Goal: Transaction & Acquisition: Obtain resource

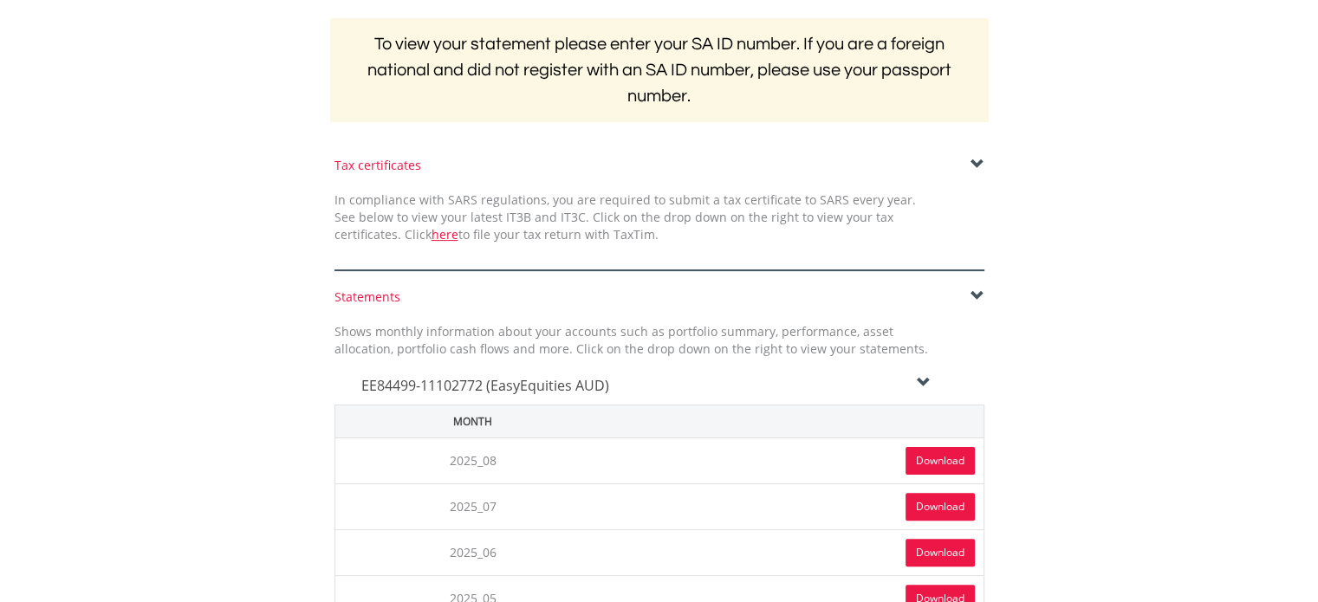
scroll to position [347, 0]
click at [959, 460] on link "Download" at bounding box center [940, 461] width 69 height 28
click at [920, 381] on icon at bounding box center [924, 383] width 14 height 14
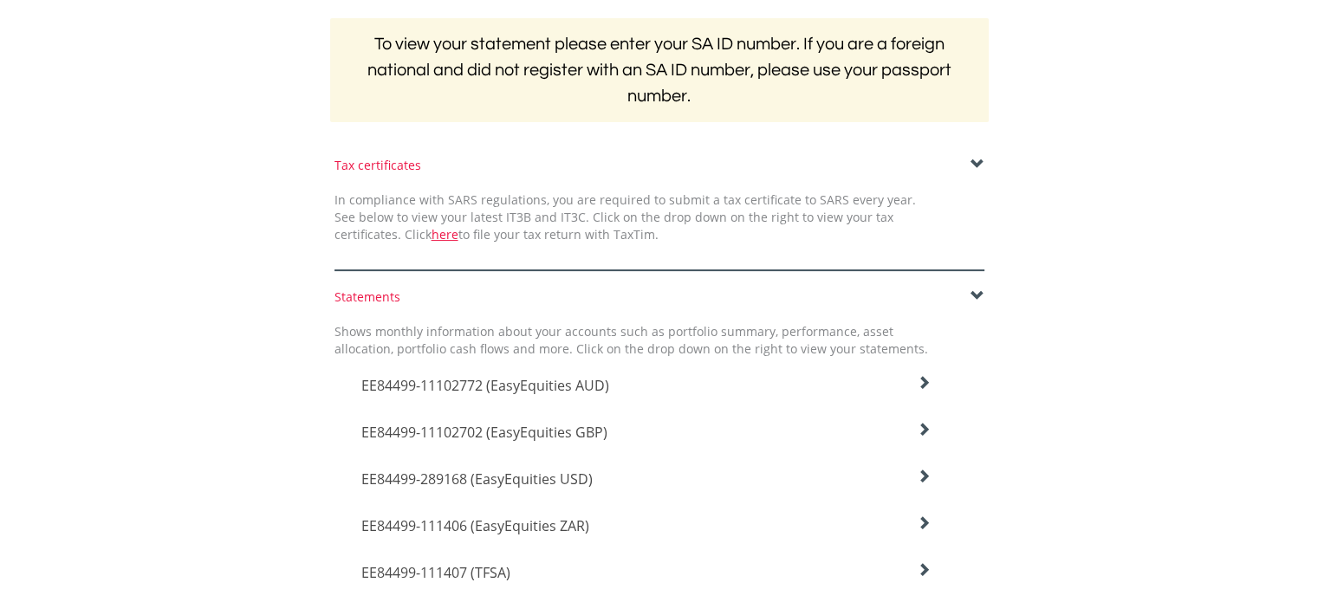
click at [927, 430] on icon at bounding box center [924, 430] width 14 height 14
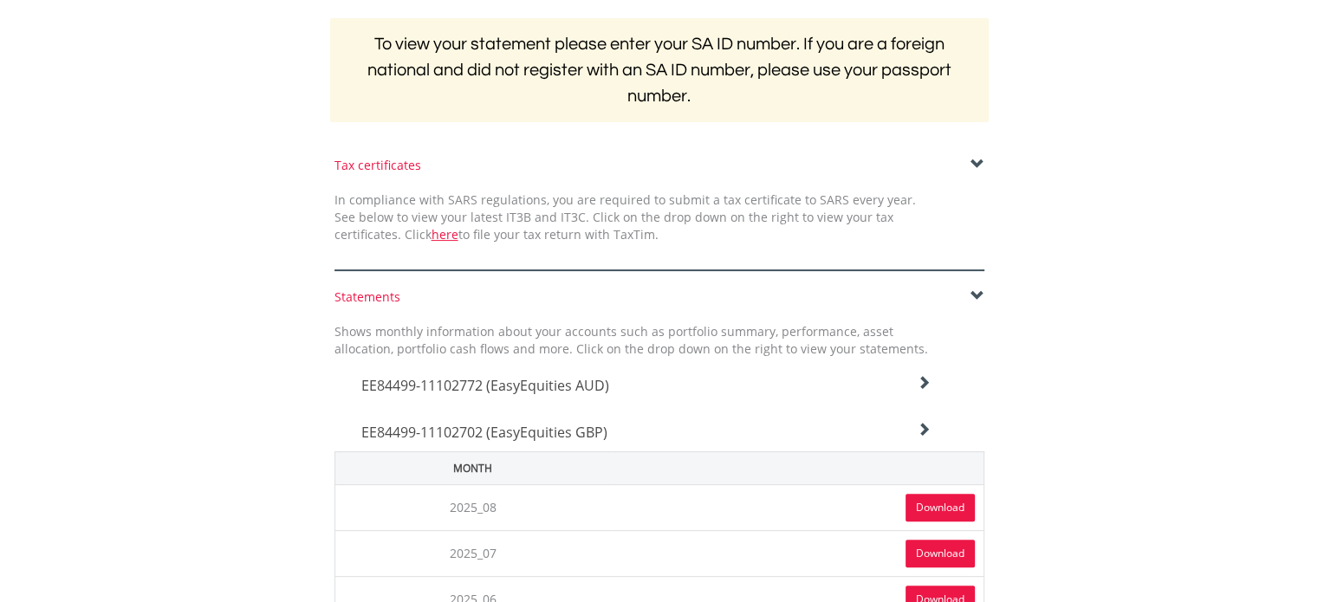
click at [936, 504] on link "Download" at bounding box center [940, 508] width 69 height 28
click at [927, 425] on icon at bounding box center [924, 430] width 14 height 14
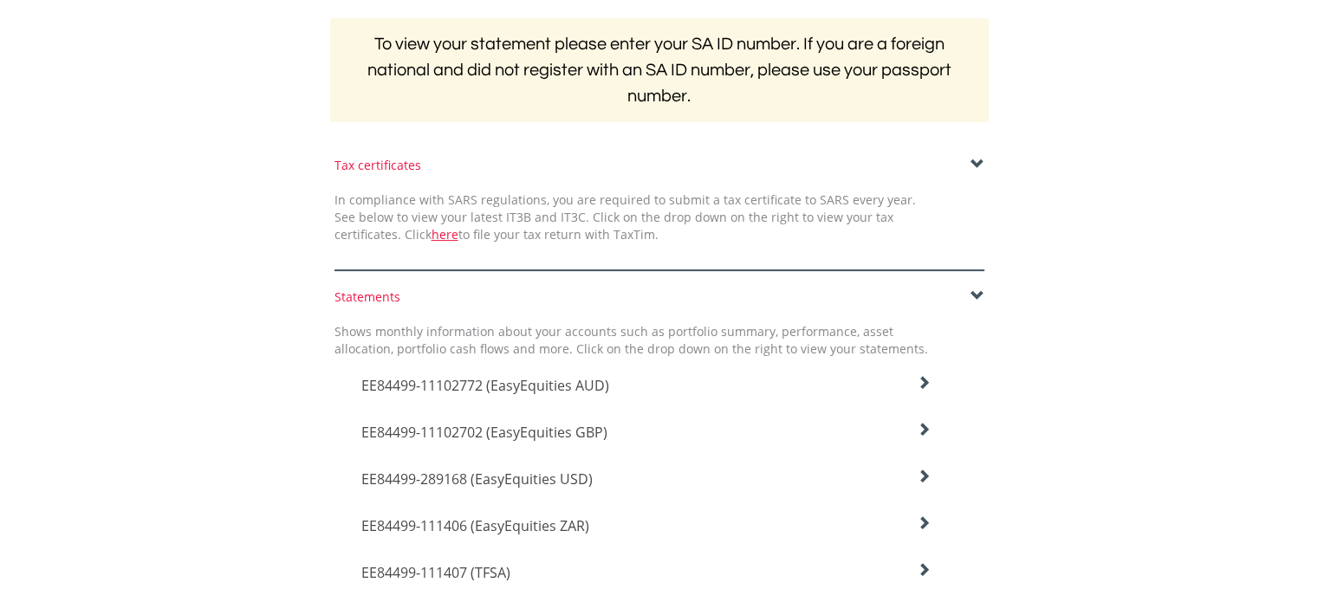
click at [919, 478] on icon at bounding box center [924, 477] width 14 height 14
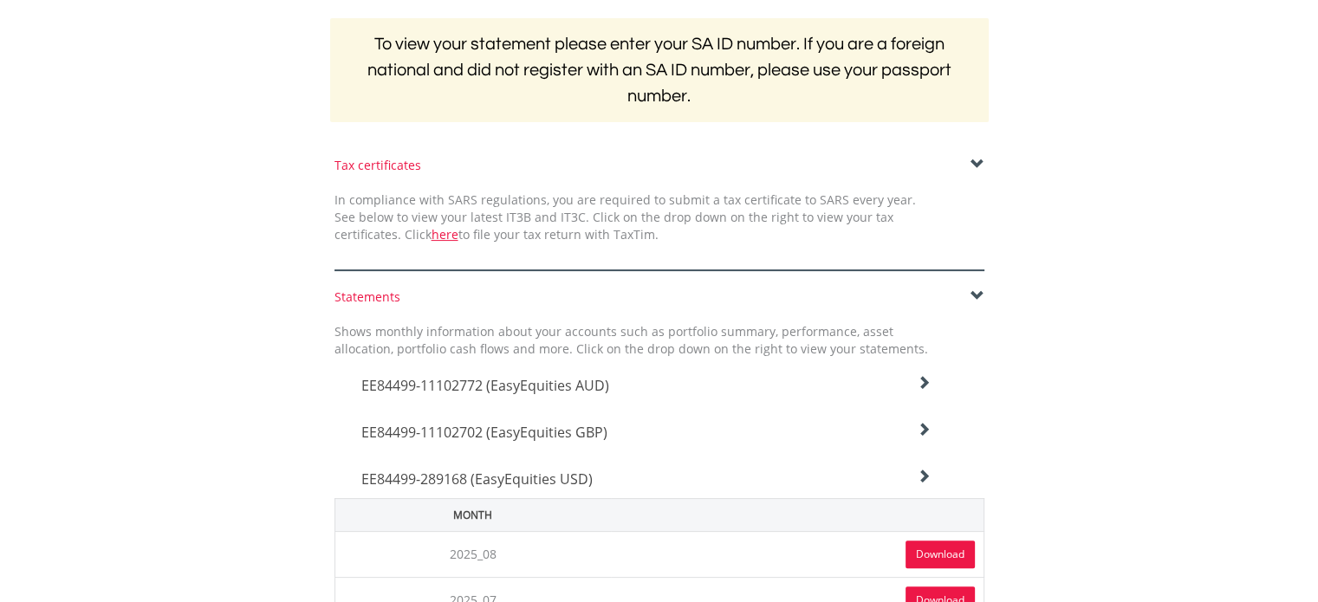
click at [931, 550] on link "Download" at bounding box center [940, 555] width 69 height 28
click at [931, 474] on div "EE84499-289168 (EasyEquities USD)" at bounding box center [646, 475] width 596 height 47
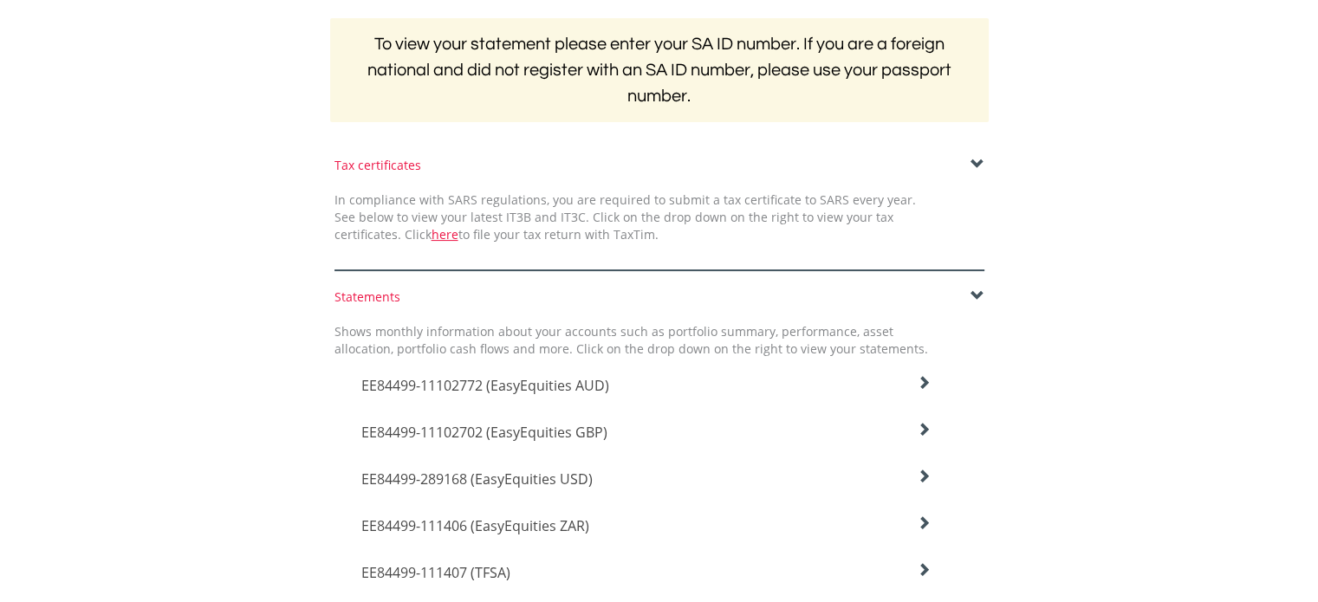
click at [922, 526] on icon at bounding box center [924, 524] width 14 height 14
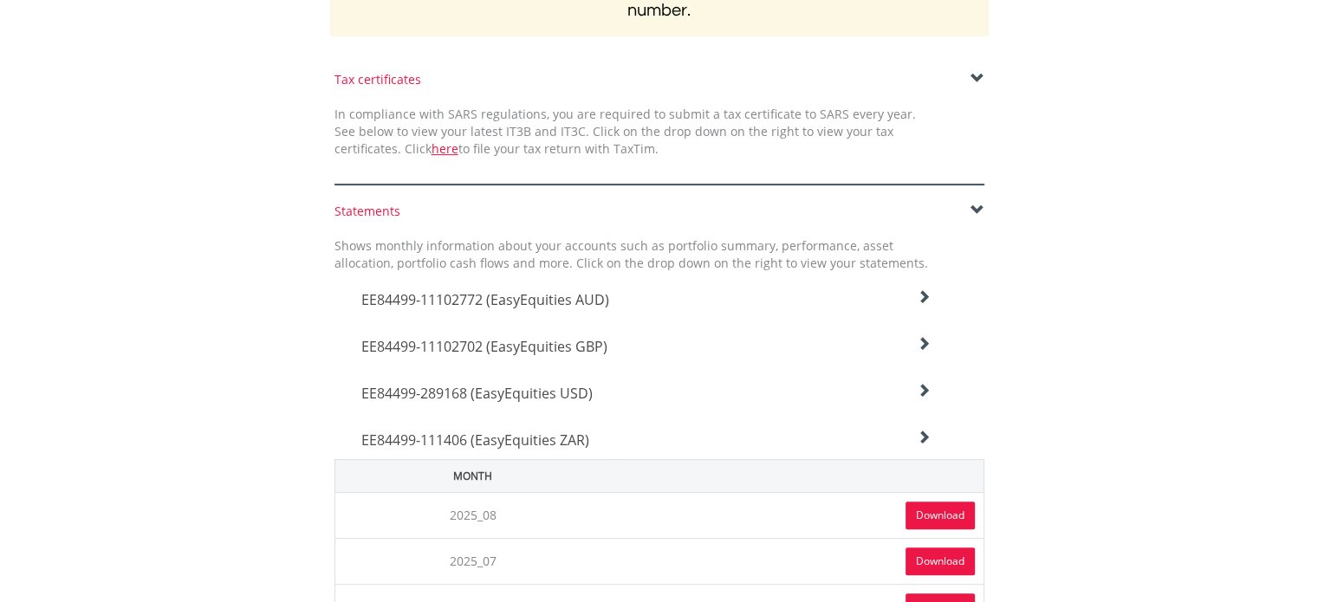
scroll to position [433, 0]
click at [932, 517] on link "Download" at bounding box center [940, 515] width 69 height 28
click at [926, 432] on icon at bounding box center [924, 437] width 14 height 14
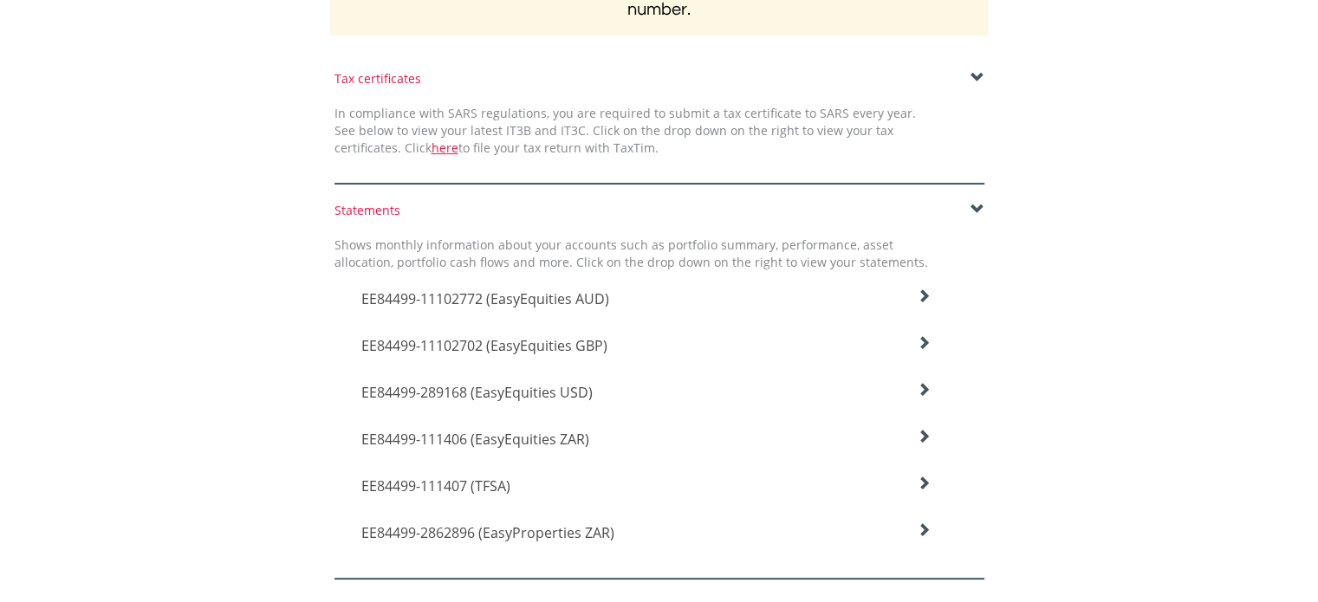
click at [922, 484] on icon at bounding box center [924, 484] width 14 height 14
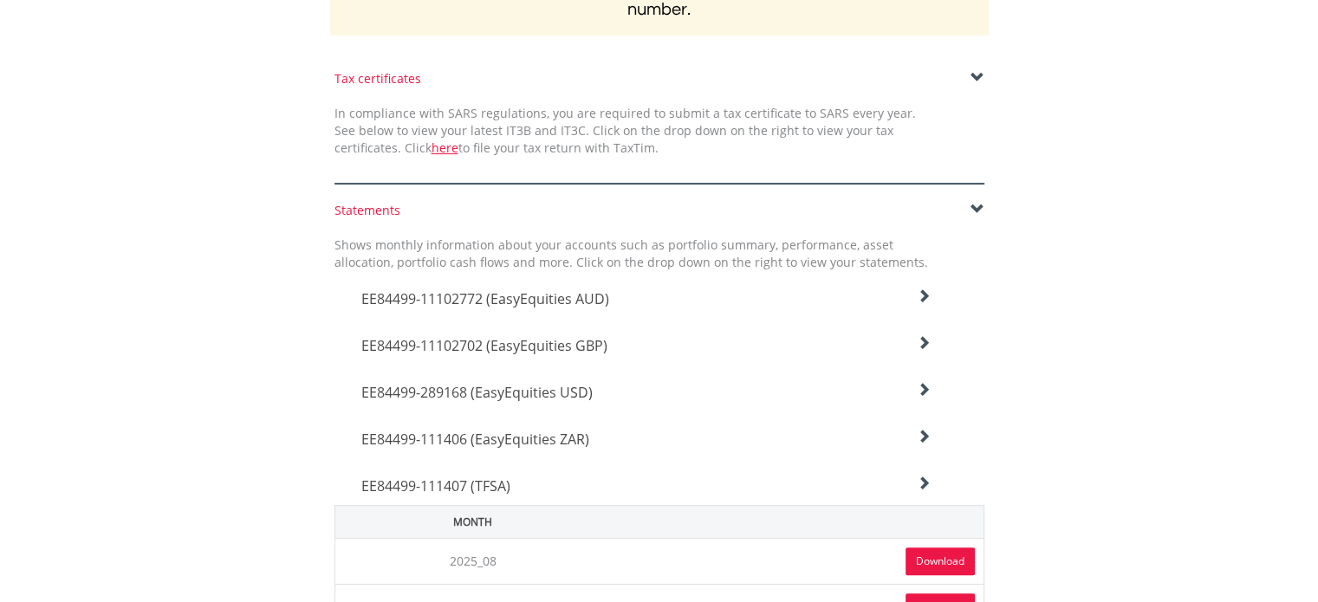
click at [932, 556] on link "Download" at bounding box center [940, 562] width 69 height 28
click at [927, 482] on icon at bounding box center [924, 484] width 14 height 14
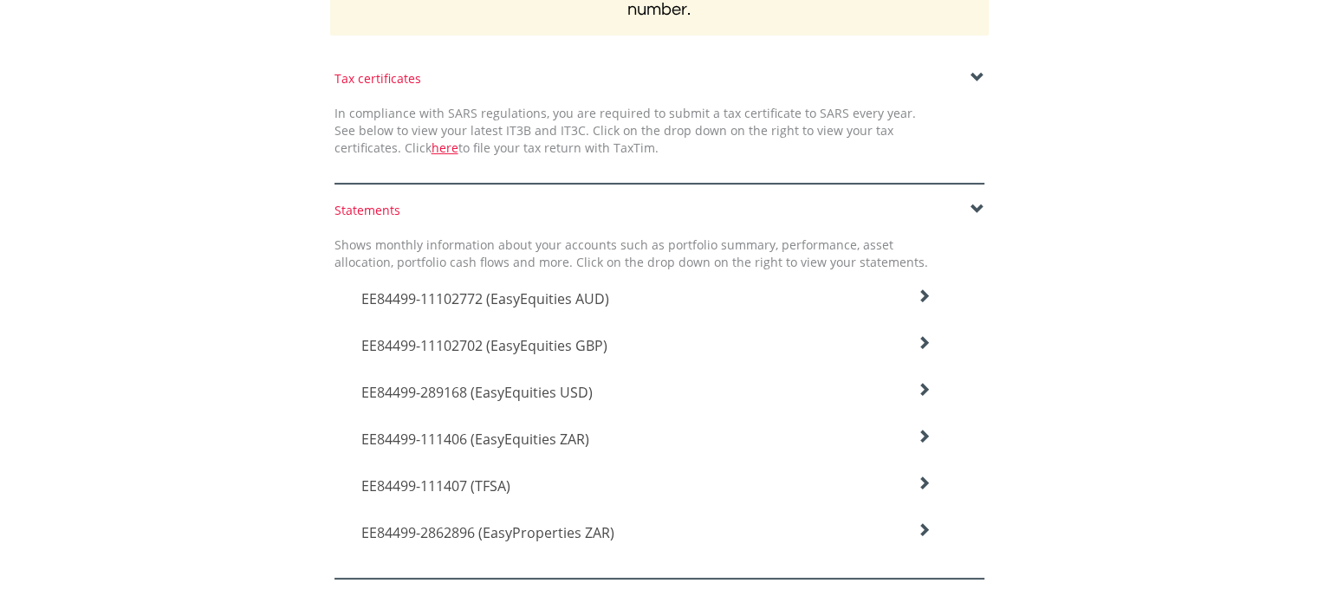
click at [924, 530] on icon at bounding box center [924, 530] width 14 height 14
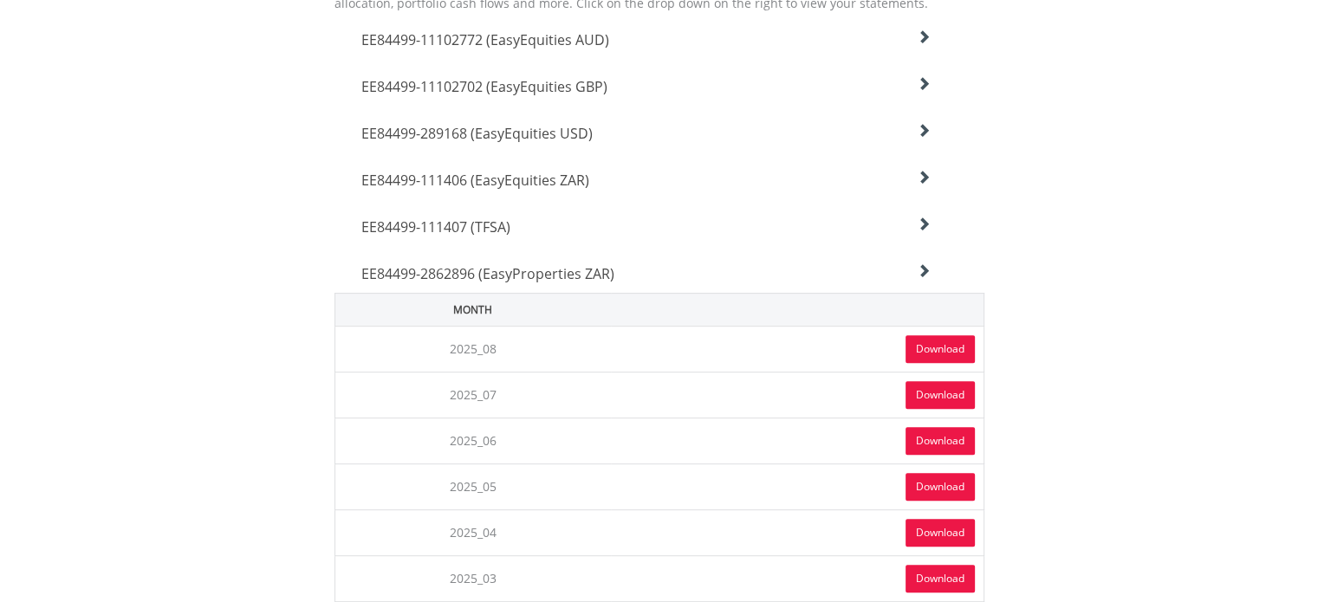
scroll to position [693, 0]
click at [930, 343] on link "Download" at bounding box center [940, 349] width 69 height 28
click at [921, 271] on icon at bounding box center [924, 270] width 14 height 14
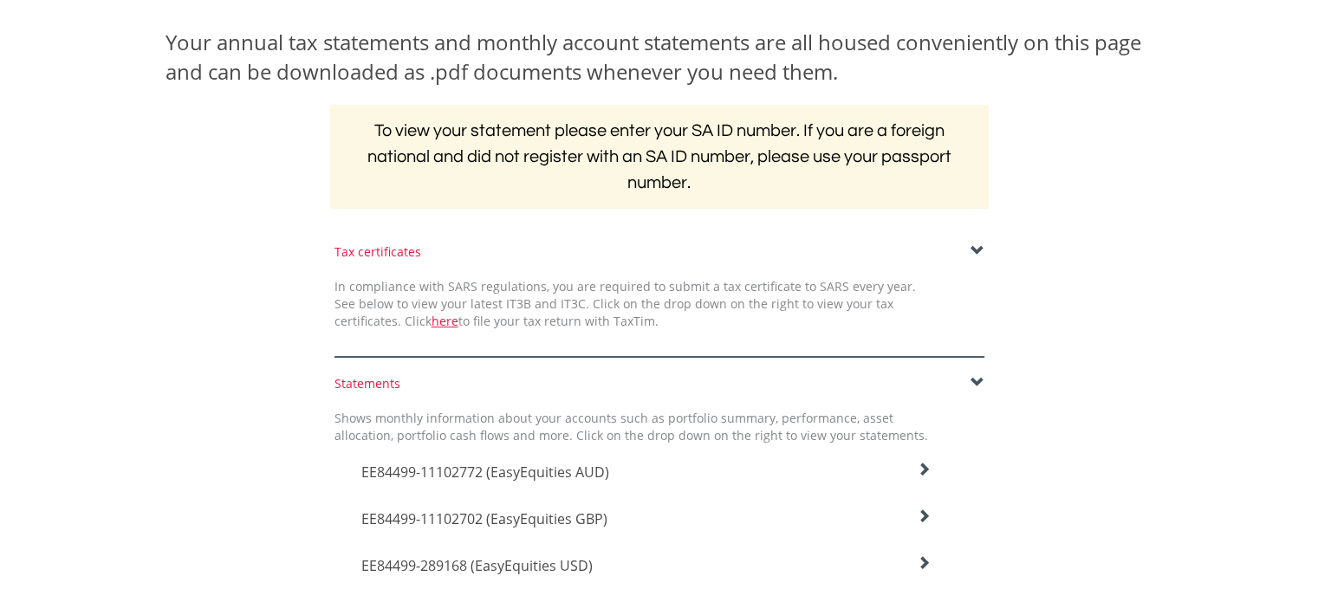
scroll to position [0, 0]
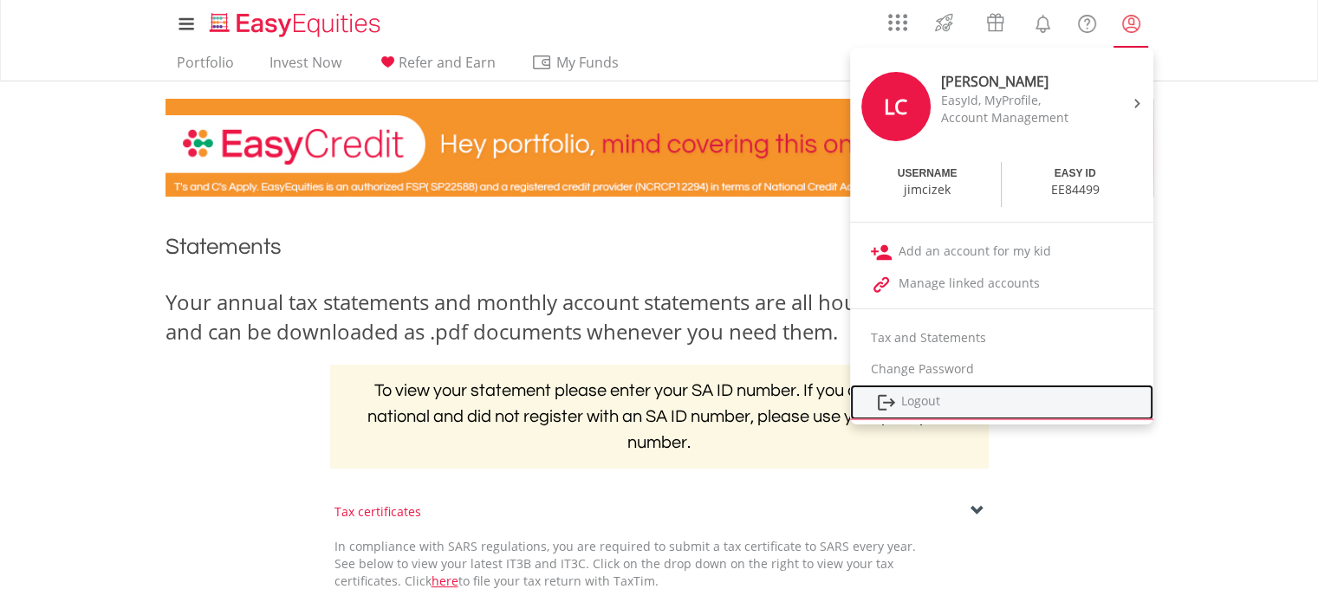
click at [907, 399] on link "Logout" at bounding box center [1001, 403] width 303 height 36
